Goal: Task Accomplishment & Management: Use online tool/utility

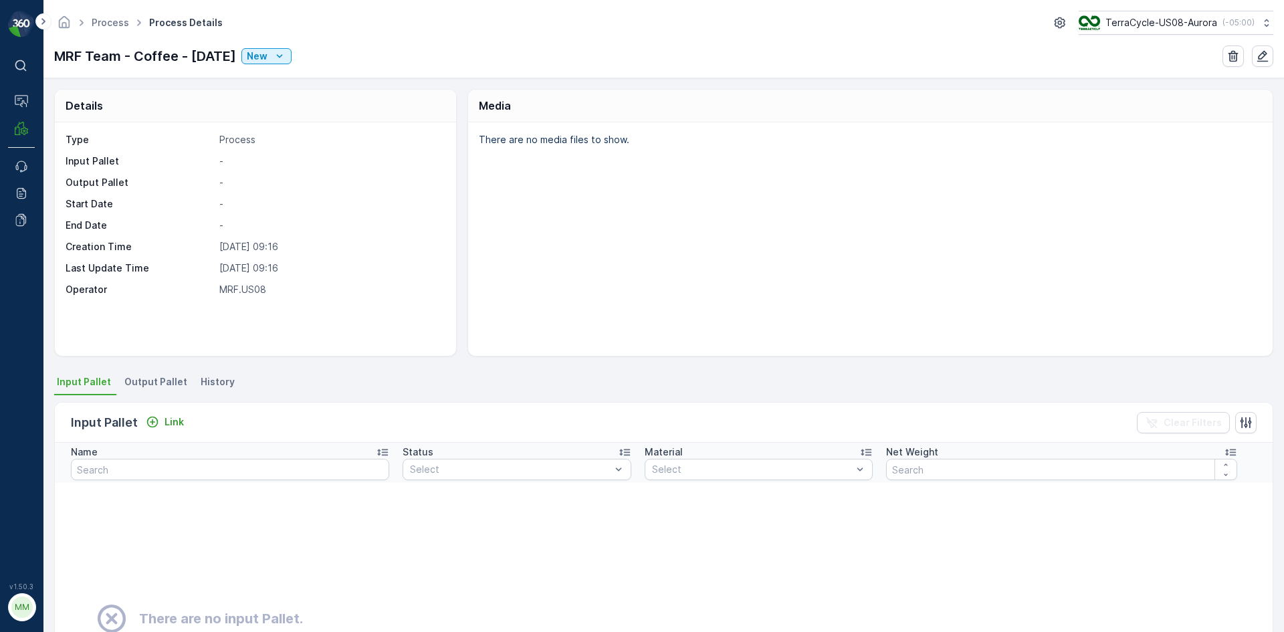
drag, startPoint x: 326, startPoint y: 441, endPoint x: 816, endPoint y: 288, distance: 512.9
click at [816, 288] on div "There are no media files to show." at bounding box center [870, 238] width 804 height 233
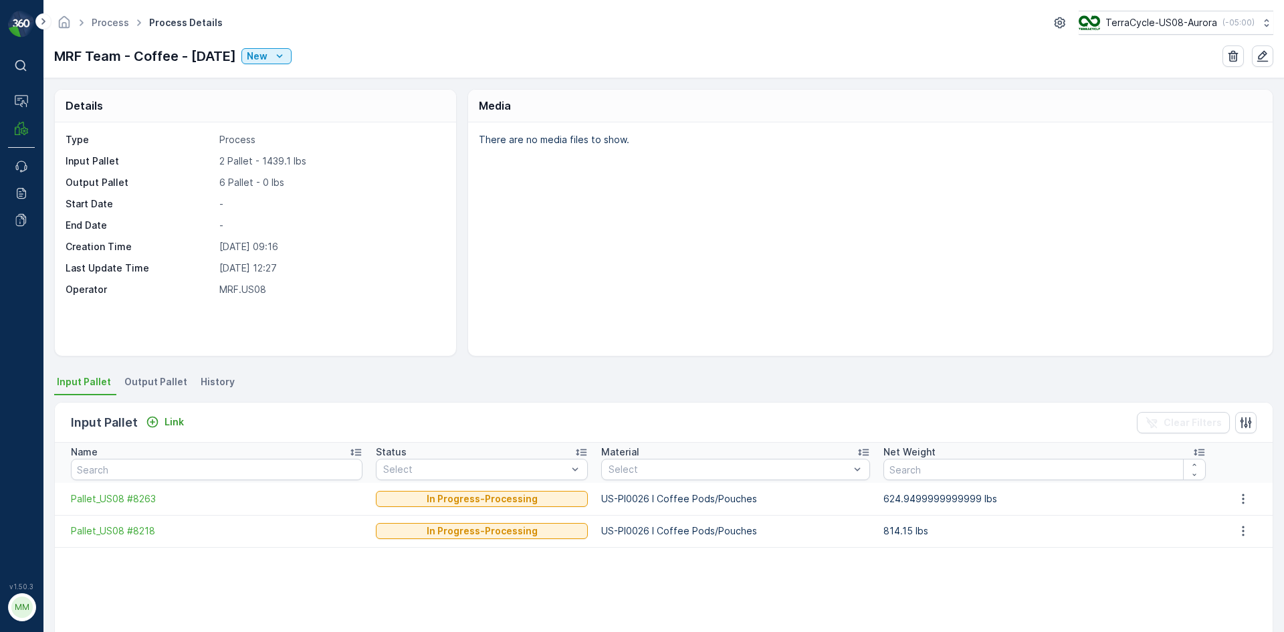
click at [151, 379] on span "Output Pallet" at bounding box center [155, 381] width 63 height 13
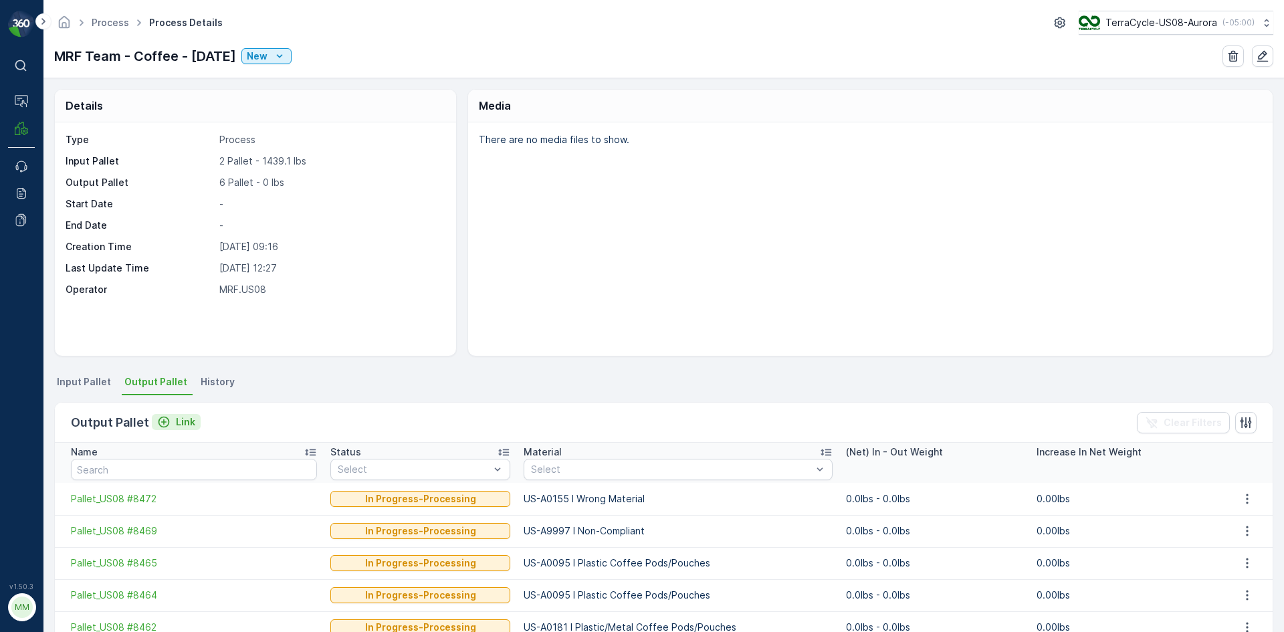
click at [170, 414] on button "Link" at bounding box center [176, 422] width 49 height 16
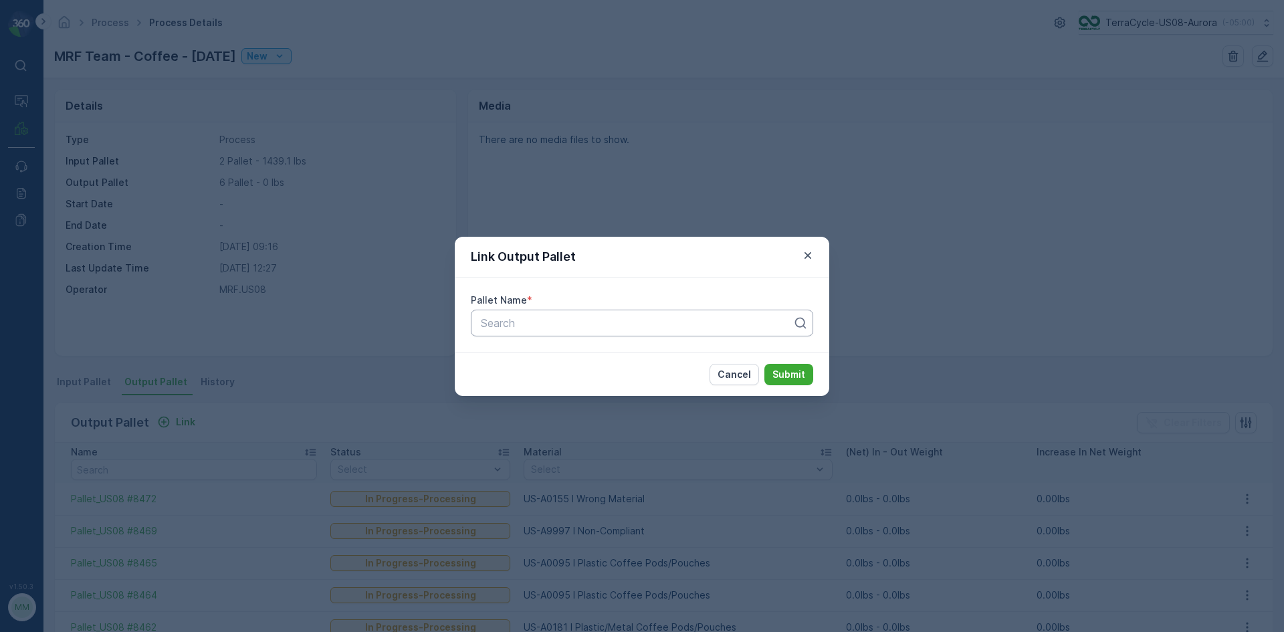
click at [558, 320] on div at bounding box center [636, 323] width 314 height 12
type input "8459"
click at [562, 360] on span "Pallet_US08 #8459" at bounding box center [527, 356] width 97 height 12
click at [789, 374] on p "Submit" at bounding box center [788, 374] width 33 height 13
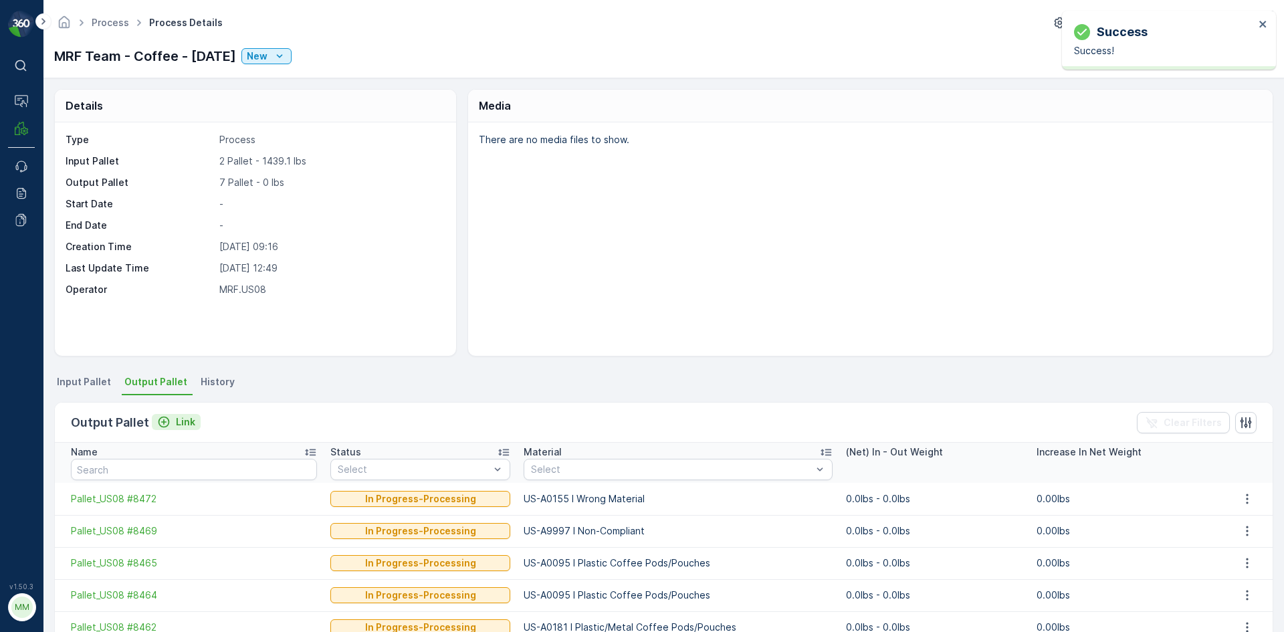
click at [180, 423] on p "Link" at bounding box center [185, 421] width 19 height 13
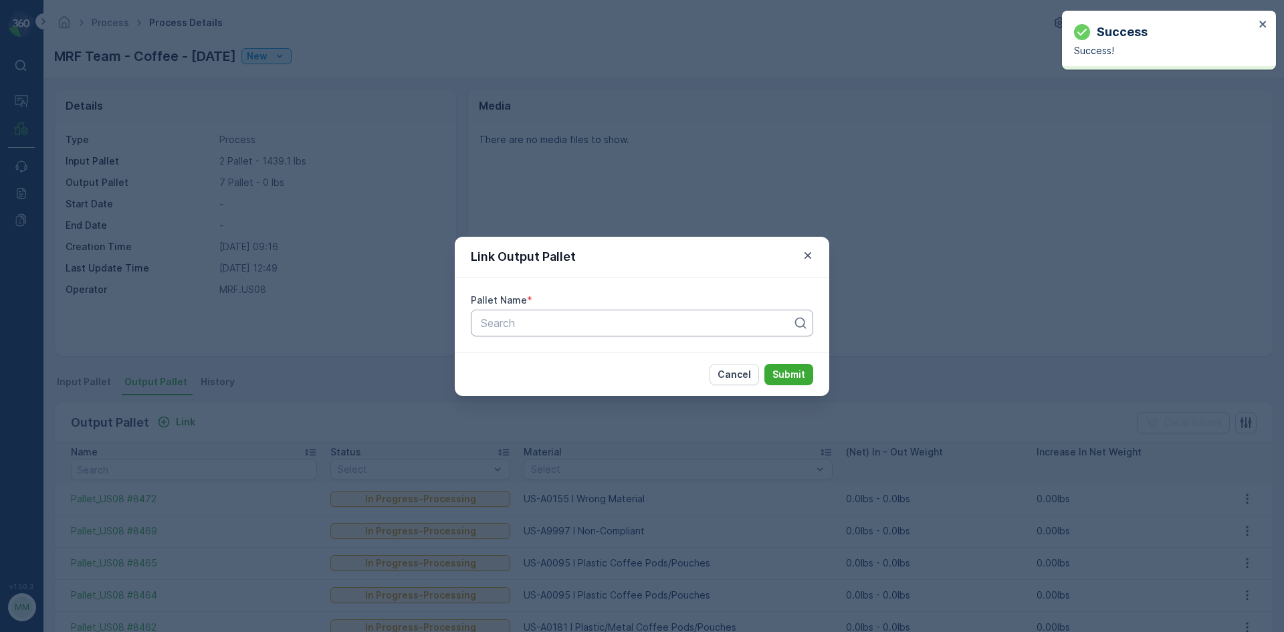
click at [582, 324] on div at bounding box center [636, 323] width 314 height 12
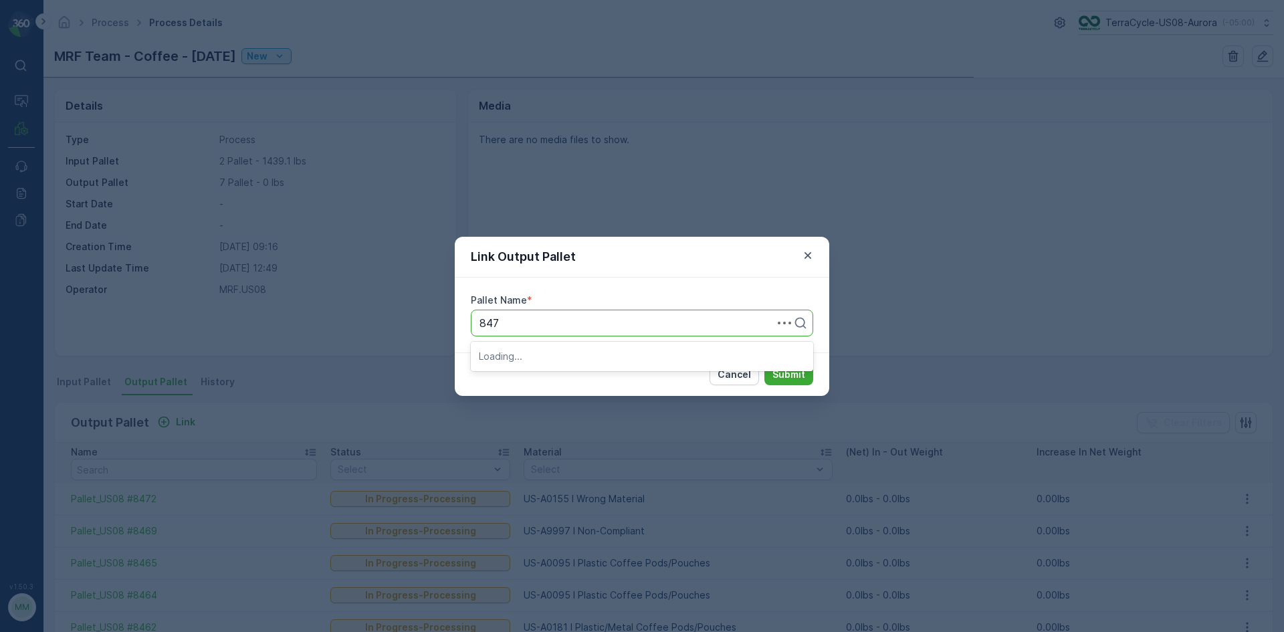
type input "8476"
click at [661, 350] on div "Pallet_US08 #8476" at bounding box center [642, 356] width 326 height 12
click at [792, 376] on p "Submit" at bounding box center [788, 374] width 33 height 13
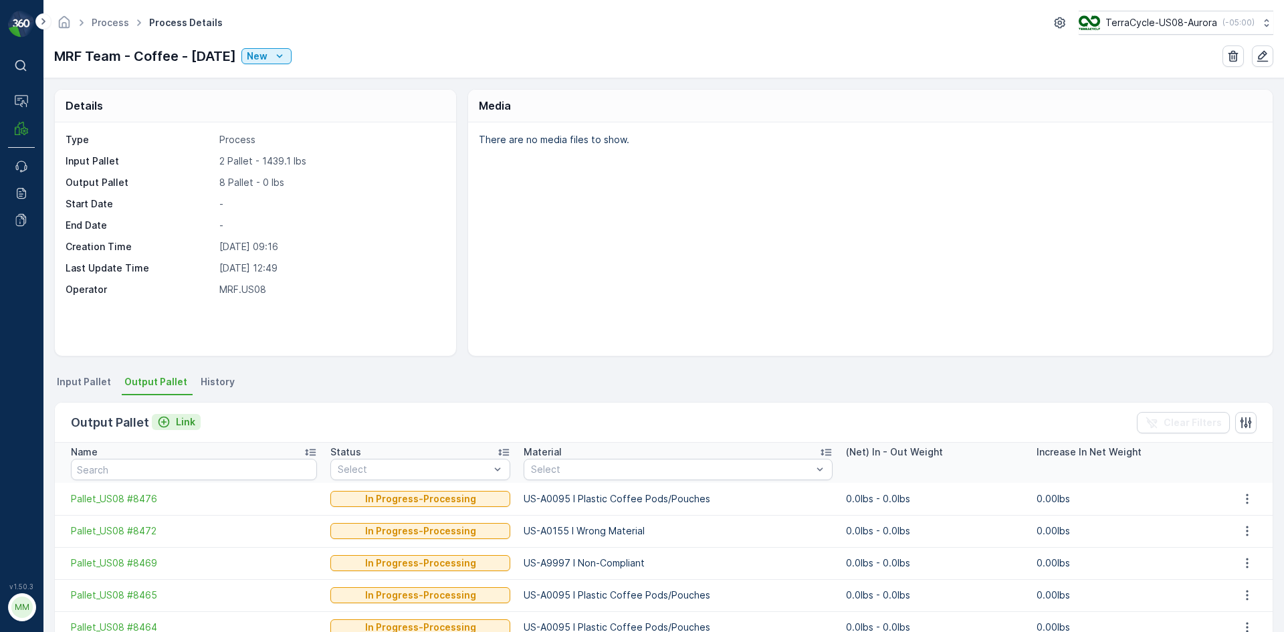
click at [185, 415] on p "Link" at bounding box center [185, 421] width 19 height 13
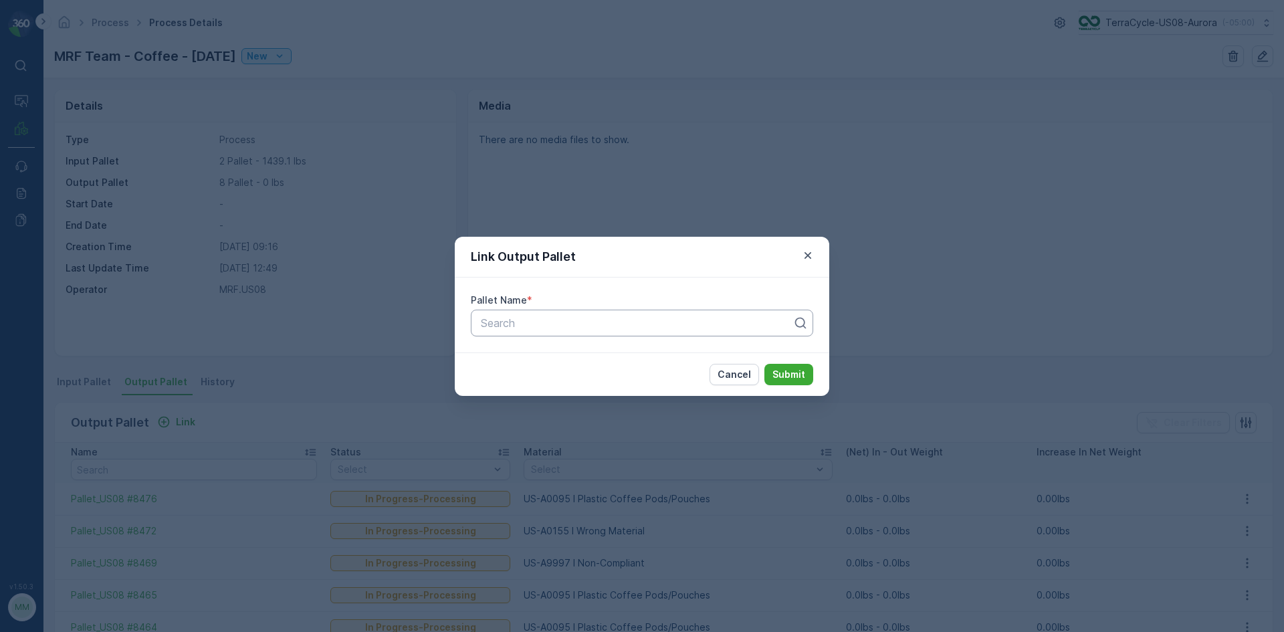
click at [590, 317] on div at bounding box center [636, 323] width 314 height 12
type input "8475"
click at [764, 364] on button "Submit" at bounding box center [788, 374] width 49 height 21
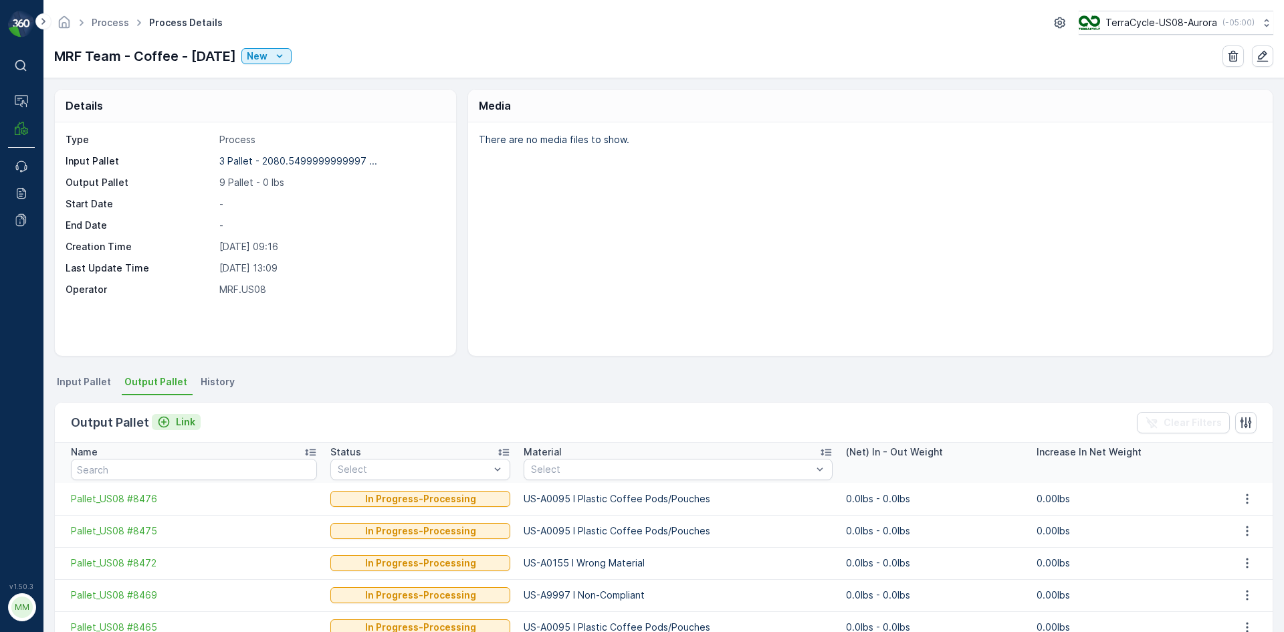
click at [189, 419] on p "Link" at bounding box center [185, 421] width 19 height 13
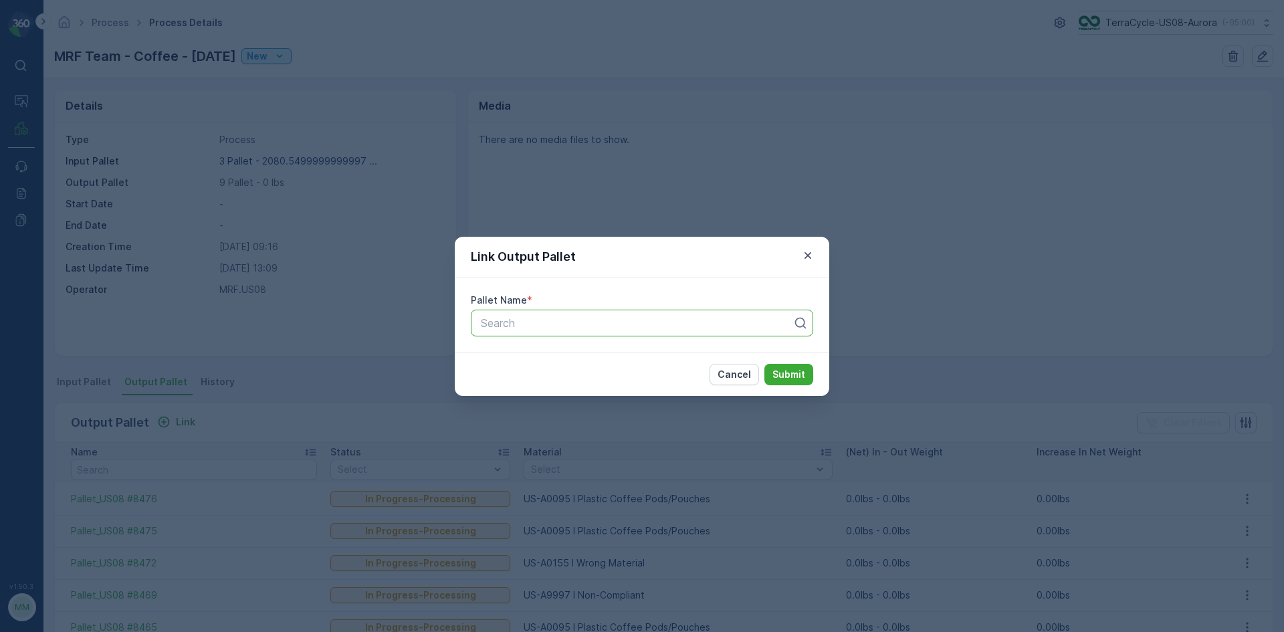
click at [539, 320] on div at bounding box center [636, 323] width 314 height 12
type input "8474"
click at [764, 364] on button "Submit" at bounding box center [788, 374] width 49 height 21
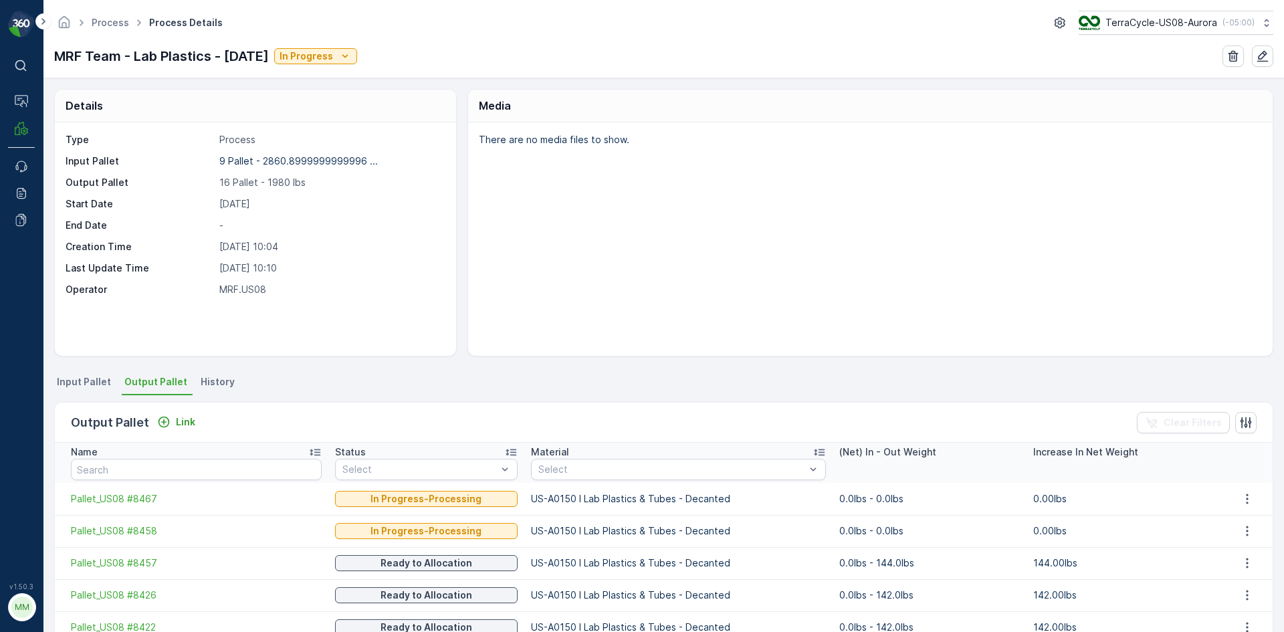
scroll to position [267, 0]
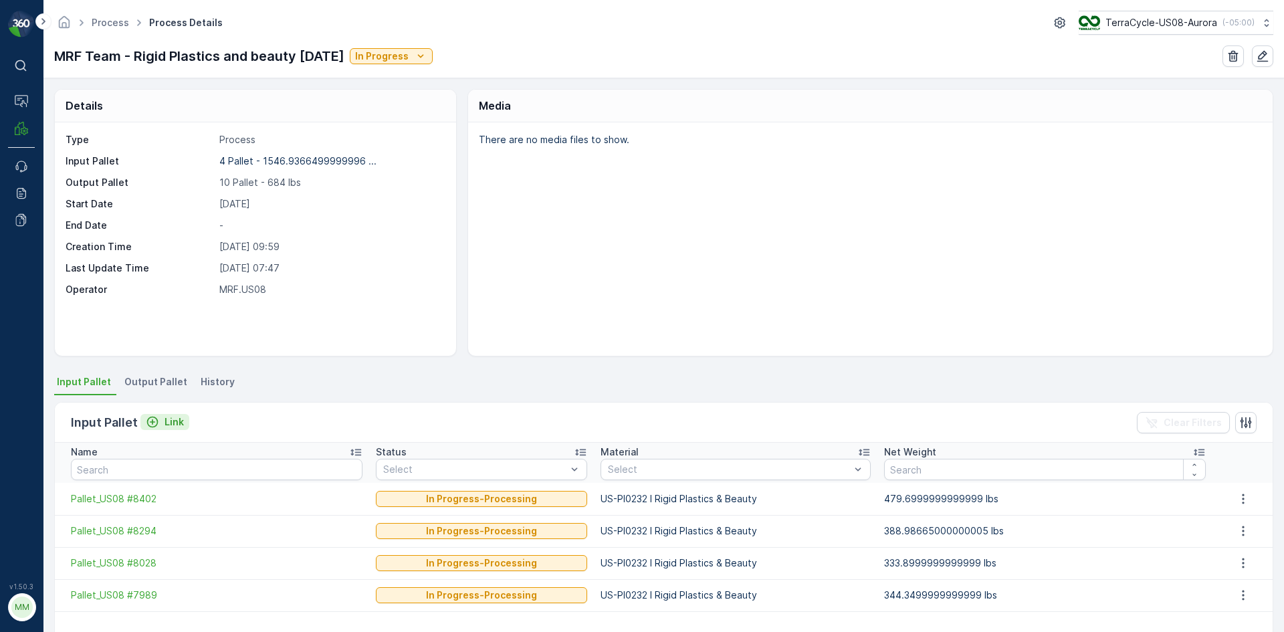
click at [165, 420] on p "Link" at bounding box center [174, 421] width 19 height 13
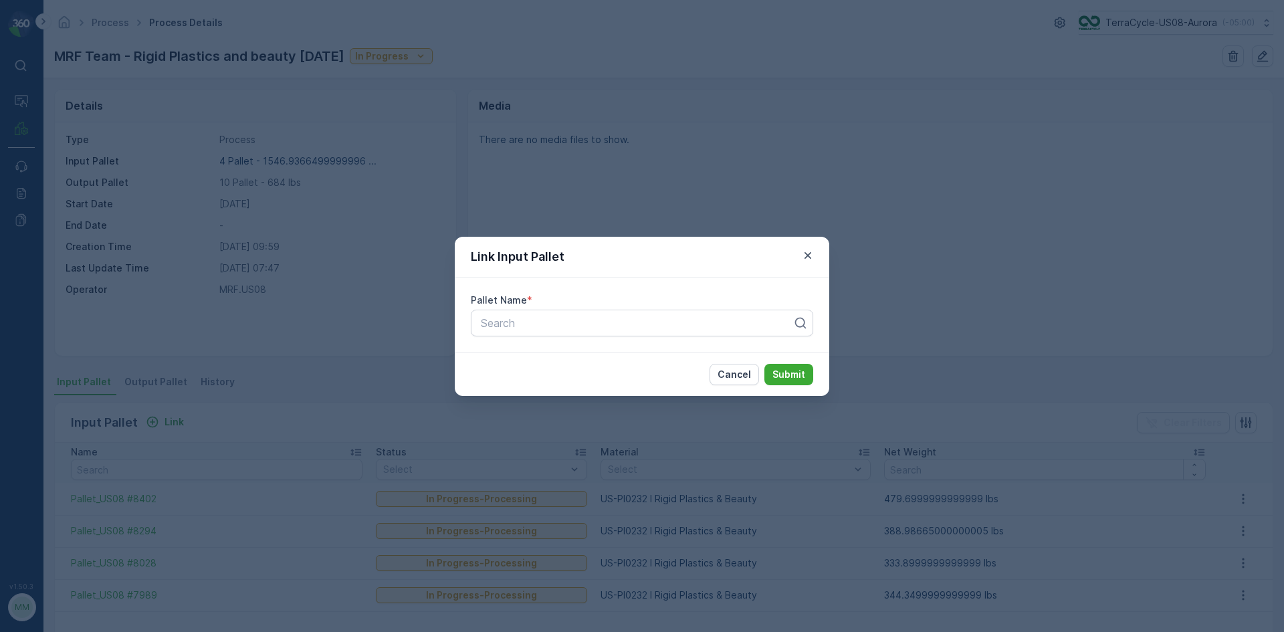
click at [182, 362] on div "Link Input Pallet Pallet Name * Search Cancel Submit" at bounding box center [642, 316] width 1284 height 632
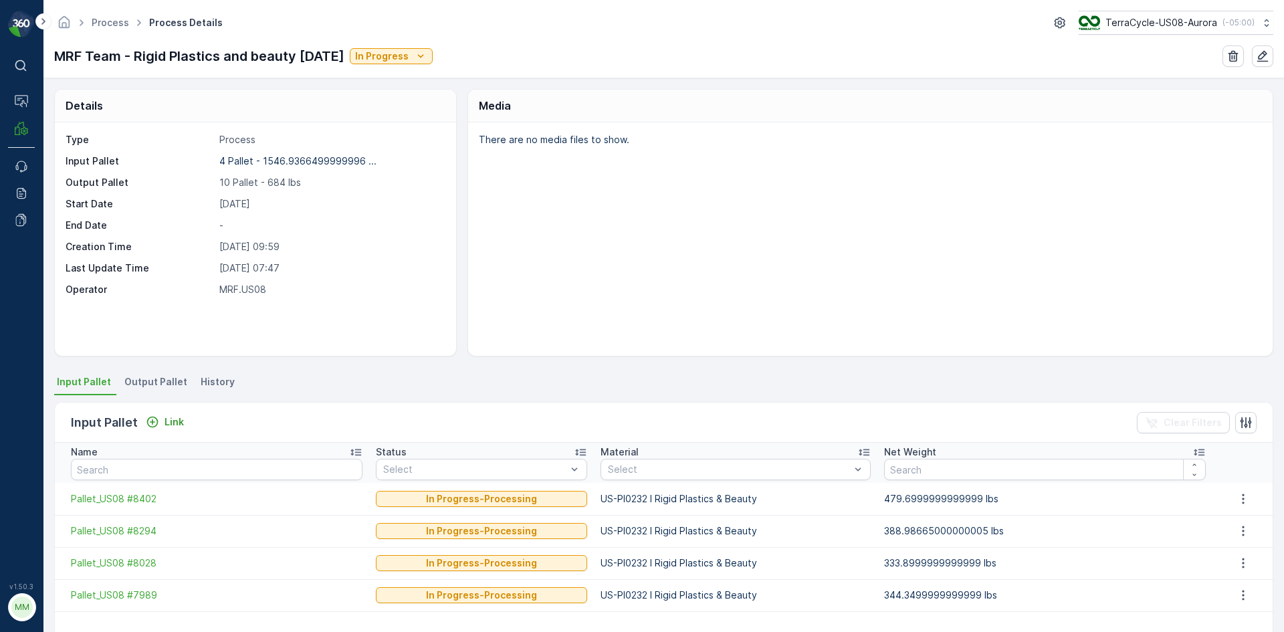
click at [171, 374] on li "Output Pallet" at bounding box center [157, 383] width 71 height 23
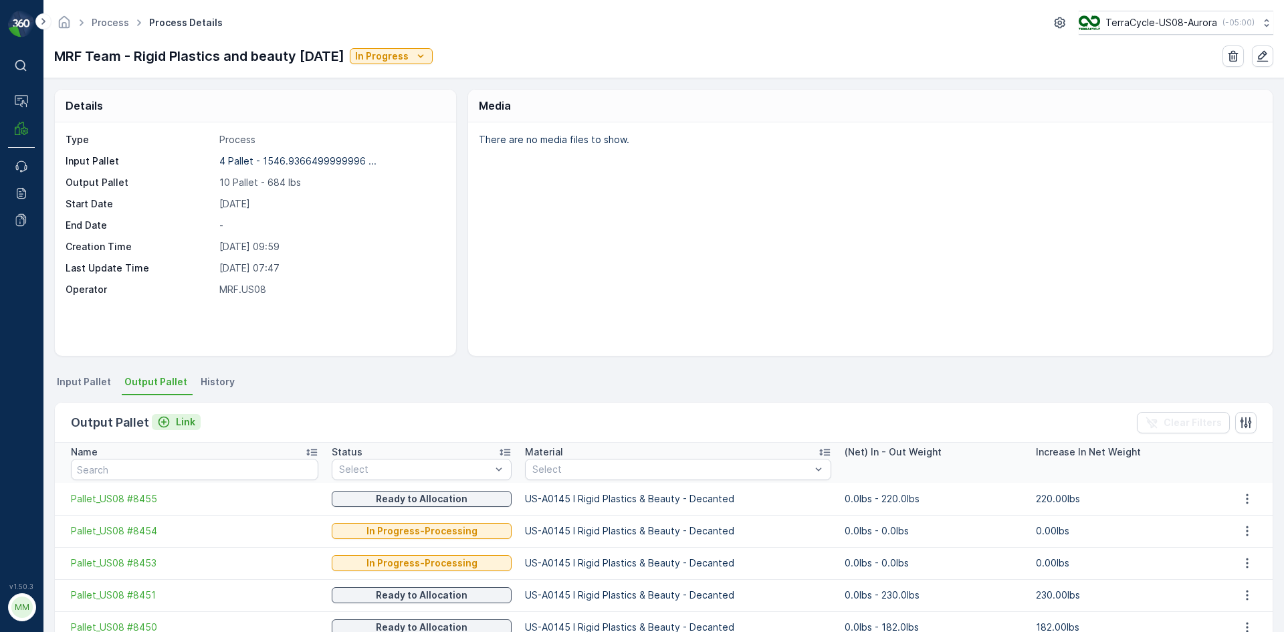
click at [155, 414] on button "Link" at bounding box center [176, 422] width 49 height 16
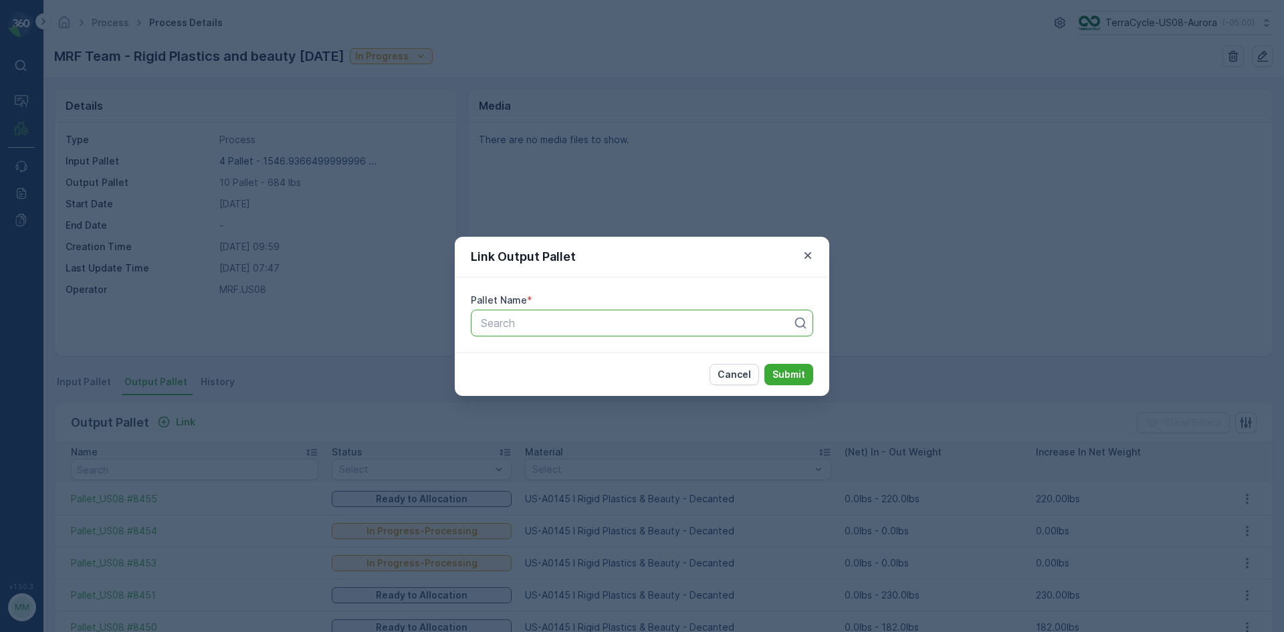
click at [585, 311] on div "Search" at bounding box center [642, 323] width 342 height 27
type input "8478"
click at [764, 364] on button "Submit" at bounding box center [788, 374] width 49 height 21
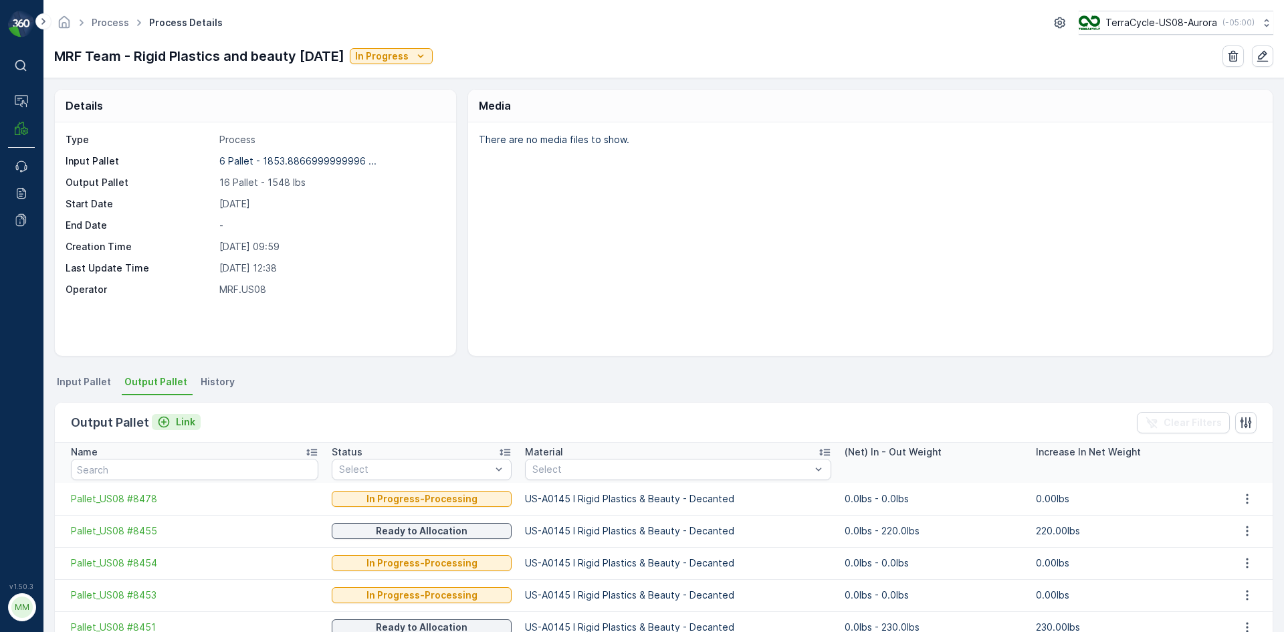
click at [169, 418] on div "Link" at bounding box center [176, 421] width 38 height 13
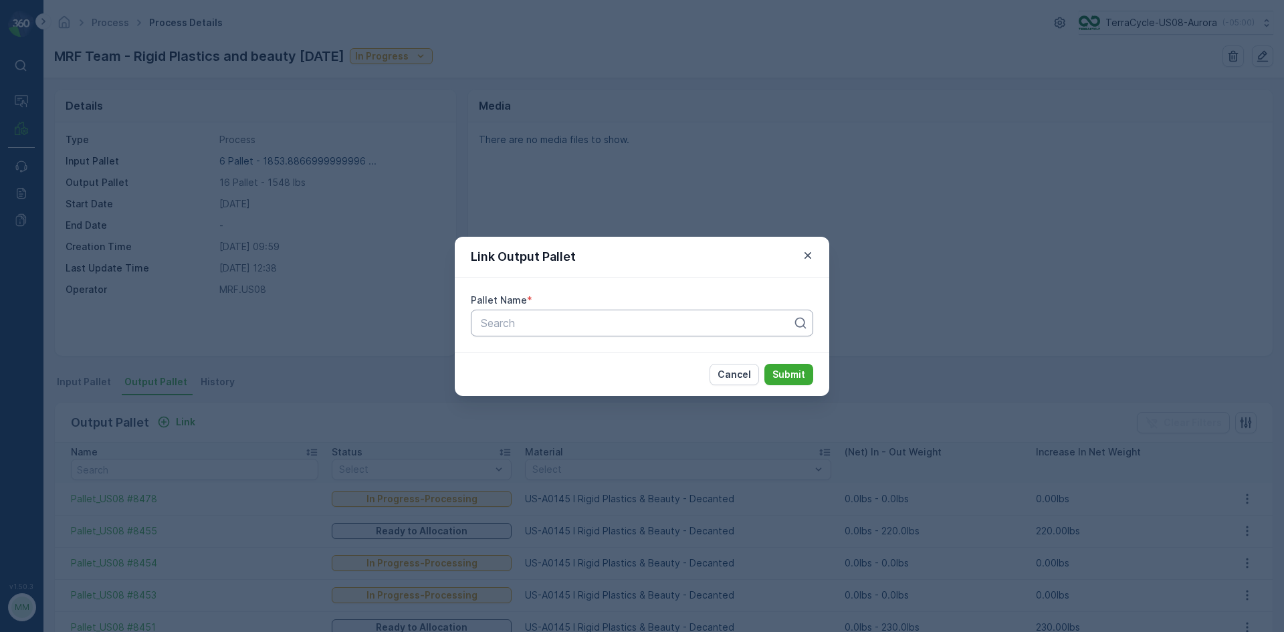
click at [562, 324] on div at bounding box center [636, 323] width 314 height 12
type input "8478"
click at [580, 347] on div "Pallet_US08 #8478" at bounding box center [642, 355] width 342 height 23
click at [795, 374] on p "Submit" at bounding box center [788, 374] width 33 height 13
click at [684, 367] on div "Cancel Submit" at bounding box center [642, 373] width 374 height 43
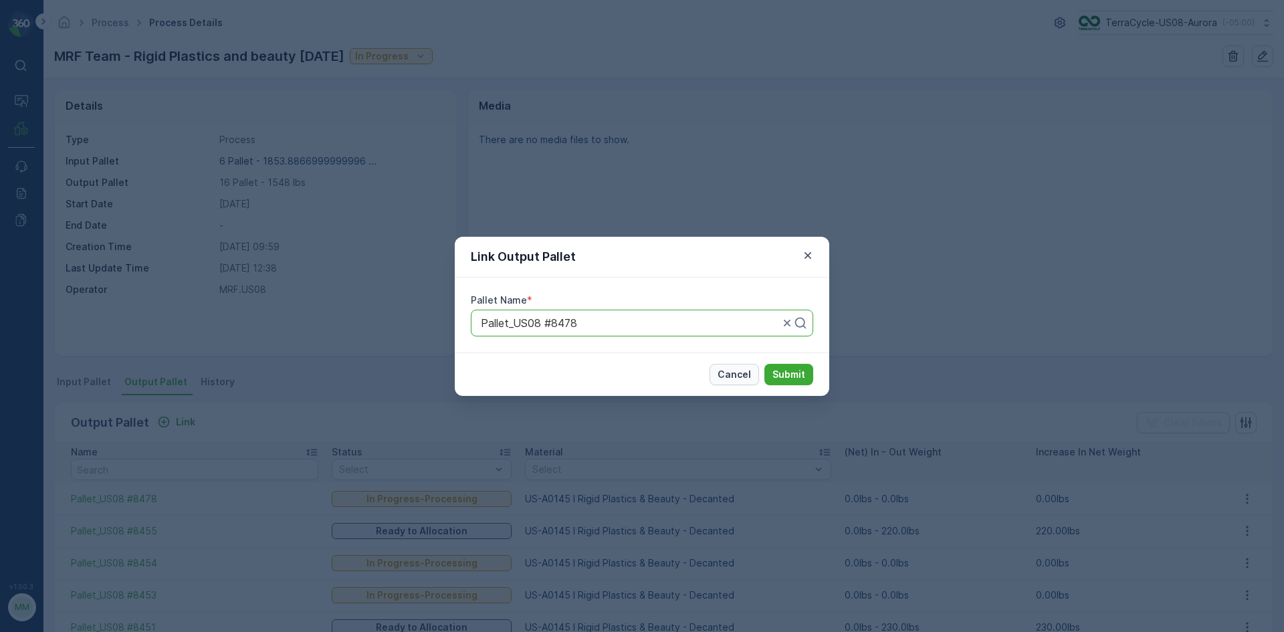
click at [742, 379] on p "Cancel" at bounding box center [734, 374] width 33 height 13
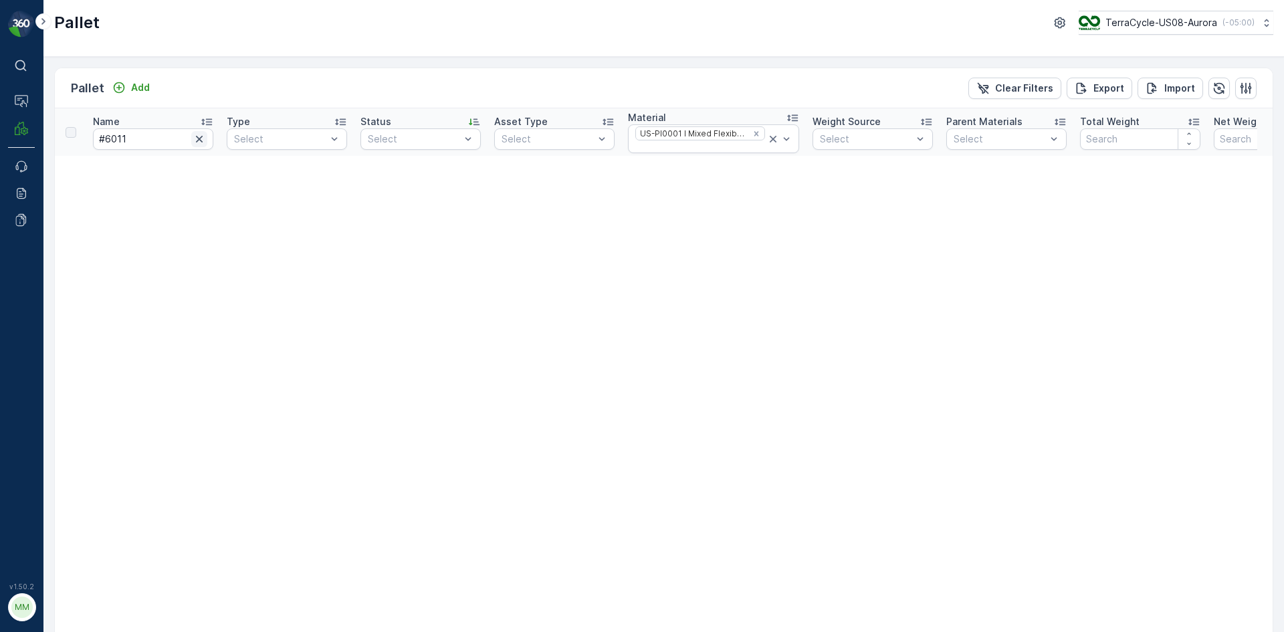
click at [199, 138] on icon "button" at bounding box center [199, 138] width 13 height 13
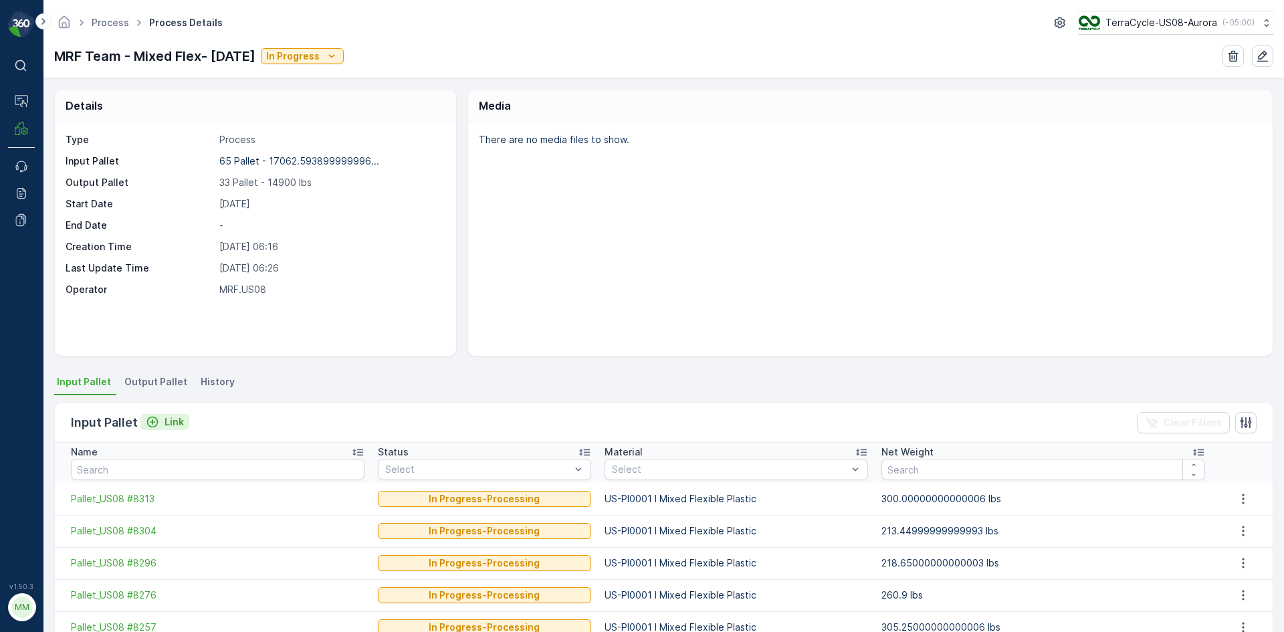
click at [171, 422] on p "Link" at bounding box center [174, 421] width 19 height 13
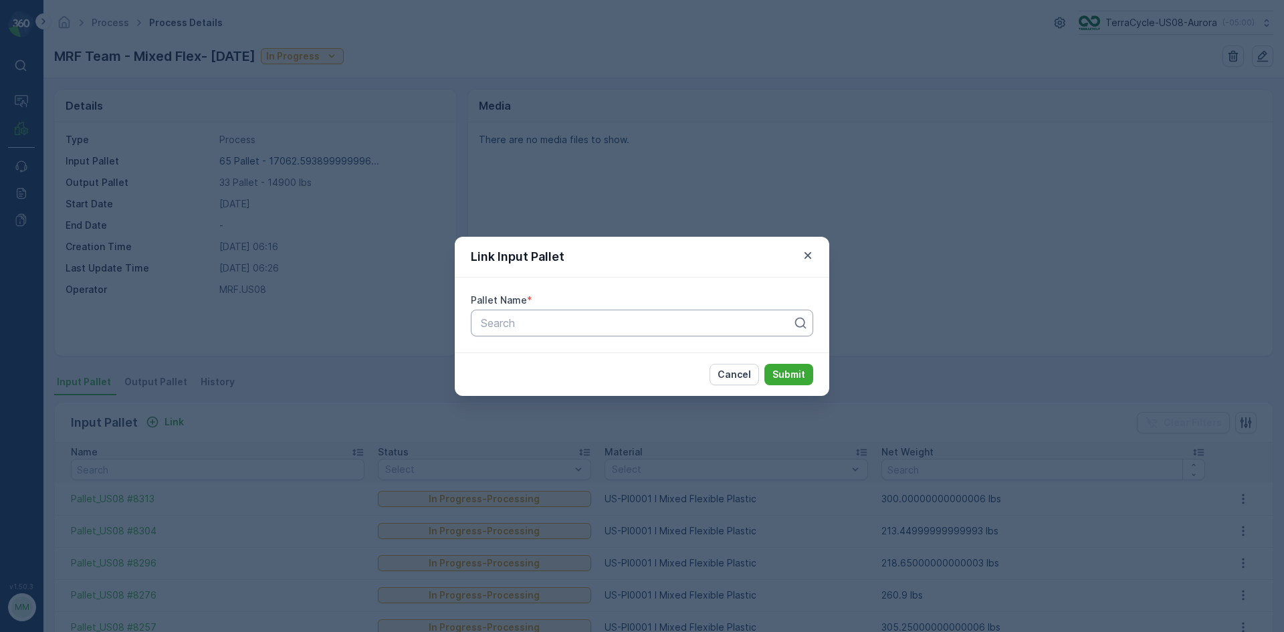
click at [548, 321] on div at bounding box center [636, 323] width 314 height 12
type input "7883"
click at [764, 364] on button "Submit" at bounding box center [788, 374] width 49 height 21
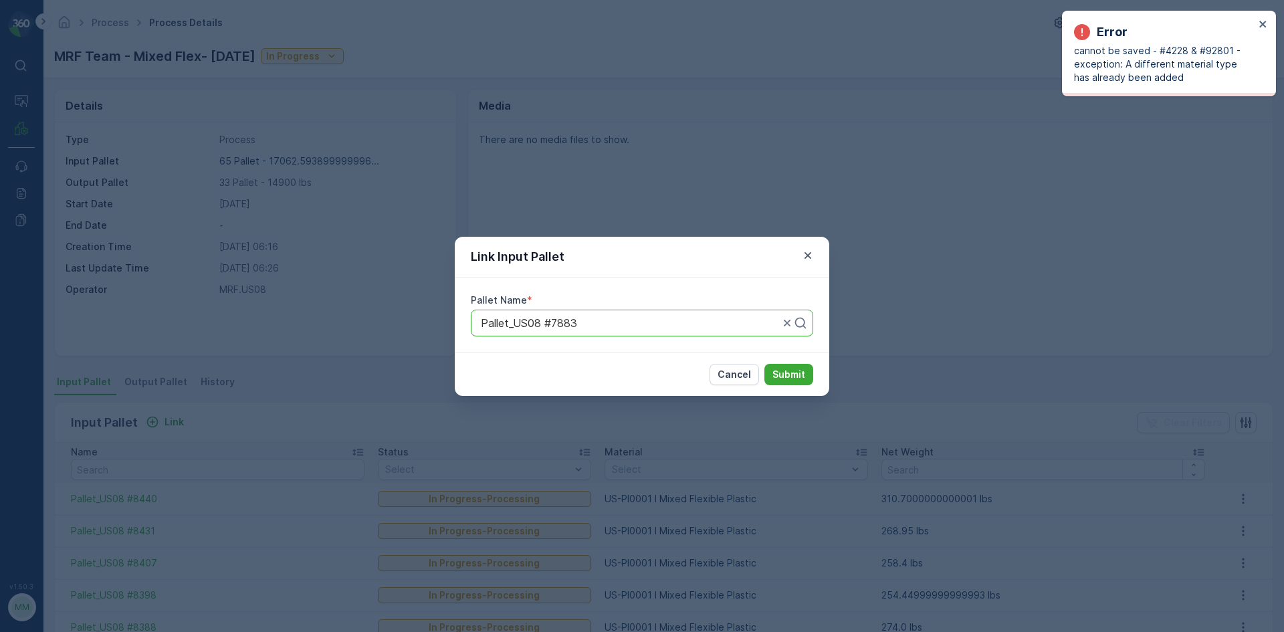
click at [914, 338] on div "Link Input Pallet Pallet Name * Pallet_US08 #7883 Cancel Submit" at bounding box center [642, 316] width 1284 height 632
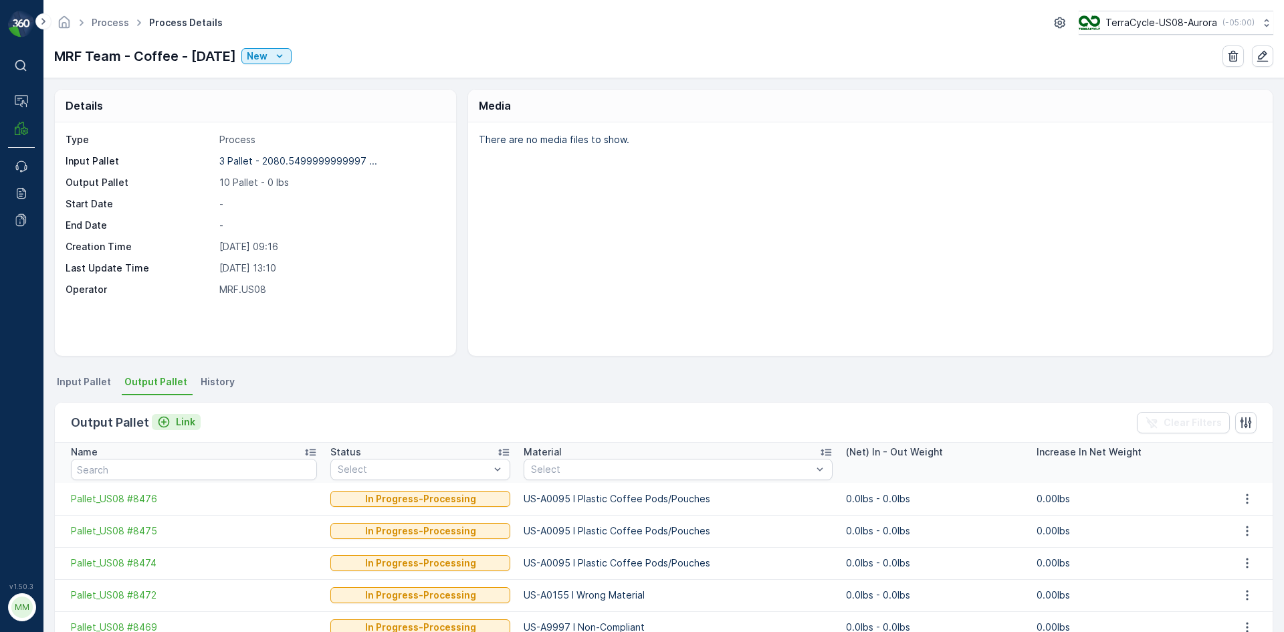
click at [183, 423] on p "Link" at bounding box center [185, 421] width 19 height 13
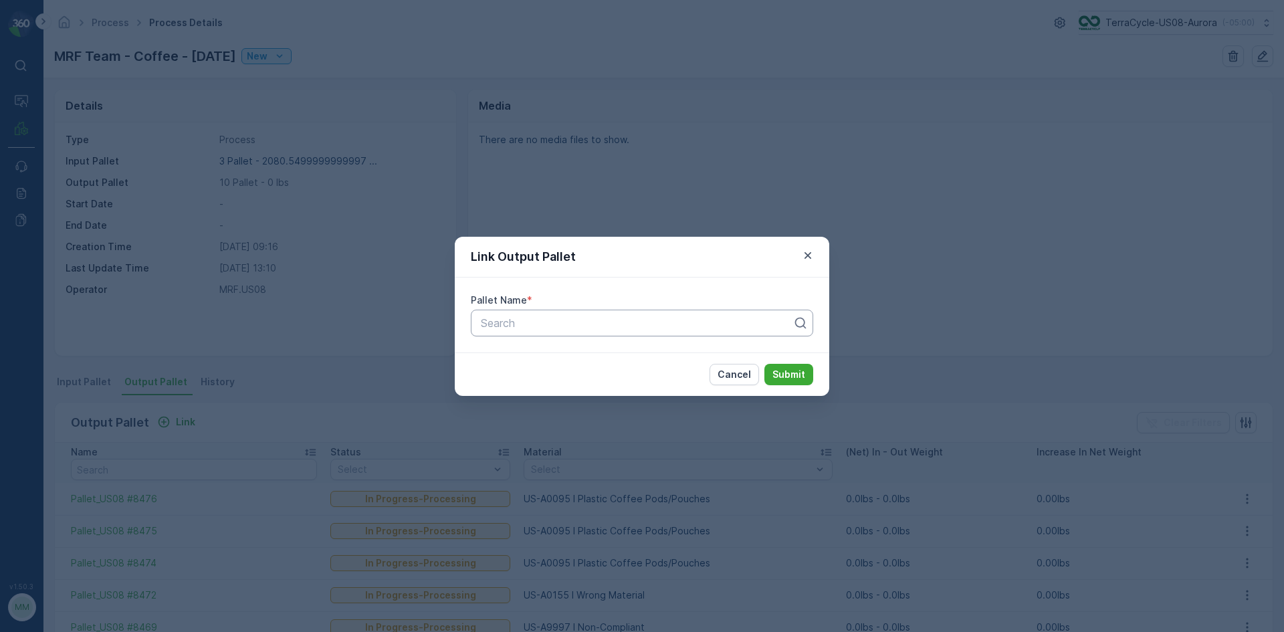
click at [598, 319] on div at bounding box center [636, 323] width 314 height 12
type input "8487"
click at [764, 364] on button "Submit" at bounding box center [788, 374] width 49 height 21
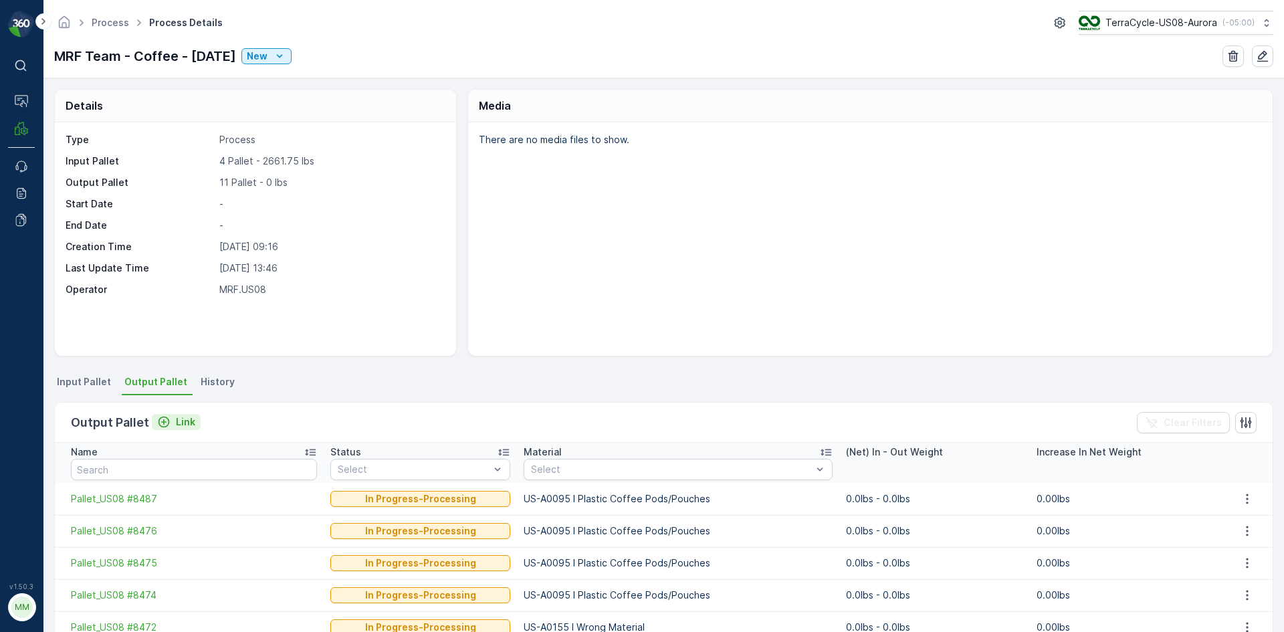
click at [176, 423] on p "Link" at bounding box center [185, 421] width 19 height 13
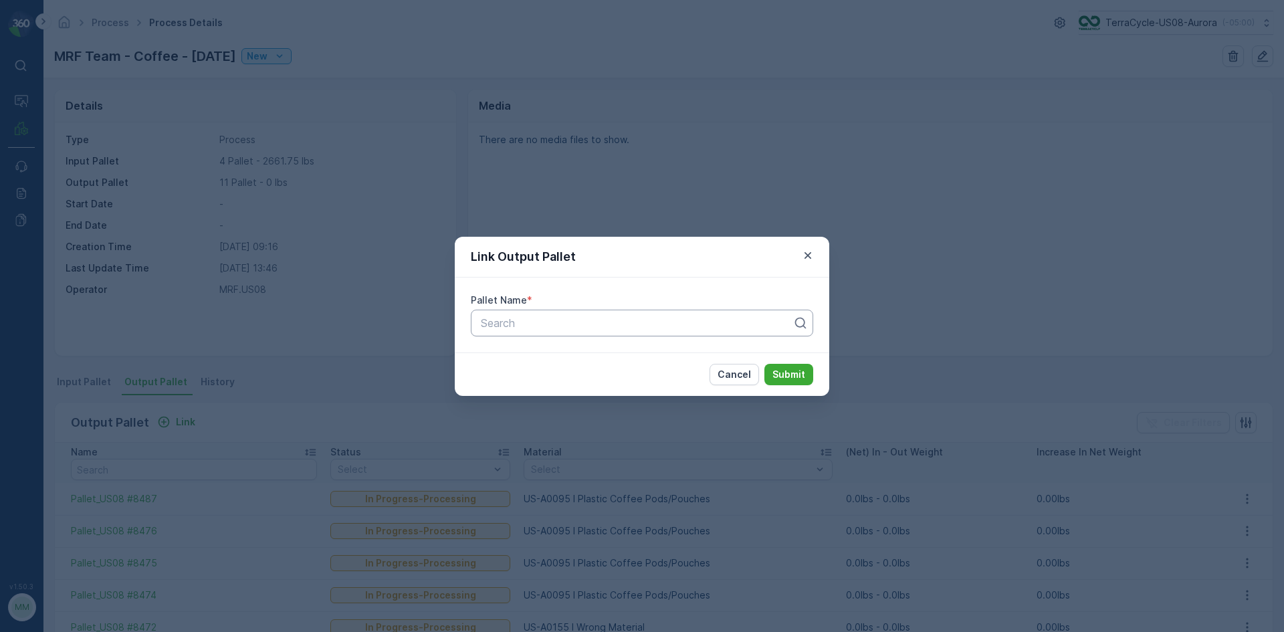
click at [645, 334] on div "Search" at bounding box center [642, 323] width 342 height 27
type input "8486"
click at [764, 364] on button "Submit" at bounding box center [788, 374] width 49 height 21
